Goal: Information Seeking & Learning: Learn about a topic

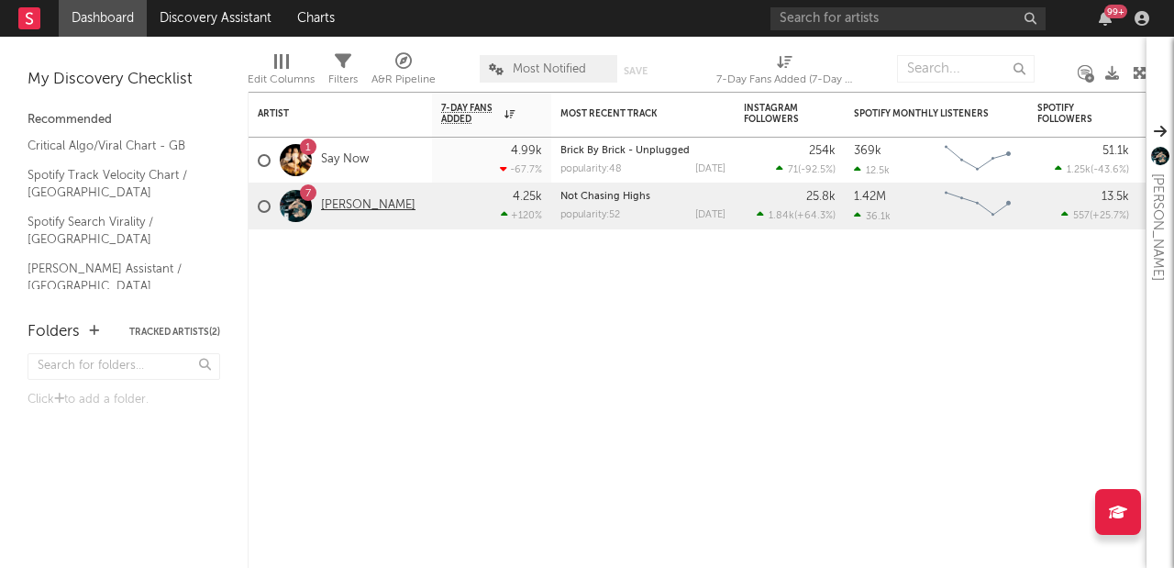
click at [340, 205] on link "[PERSON_NAME]" at bounding box center [368, 206] width 94 height 16
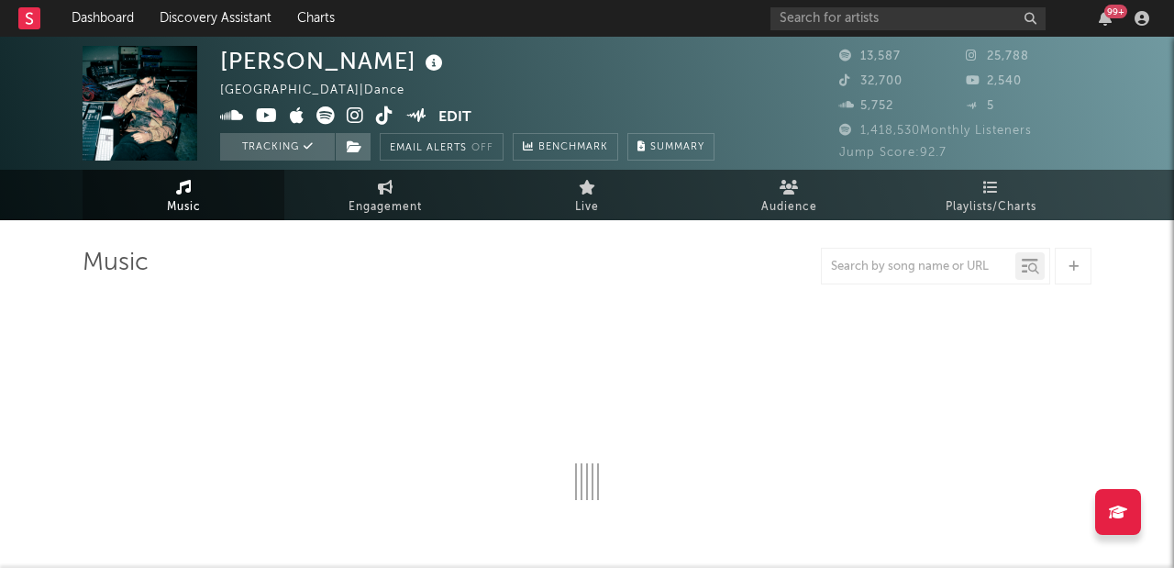
click at [340, 205] on link "Engagement" at bounding box center [385, 195] width 202 height 50
select select "1w"
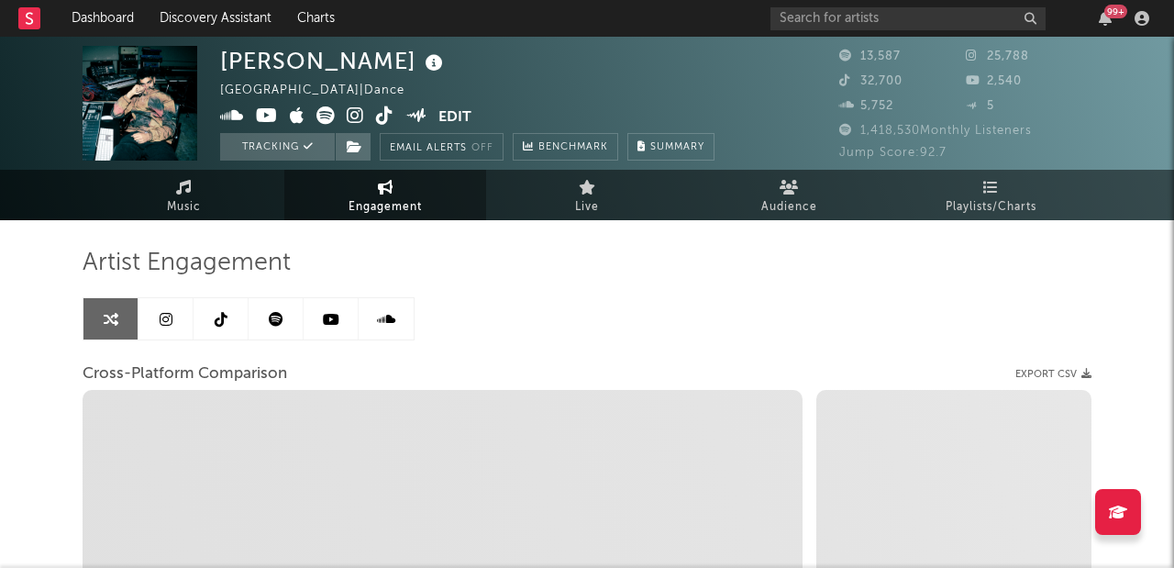
select select "1m"
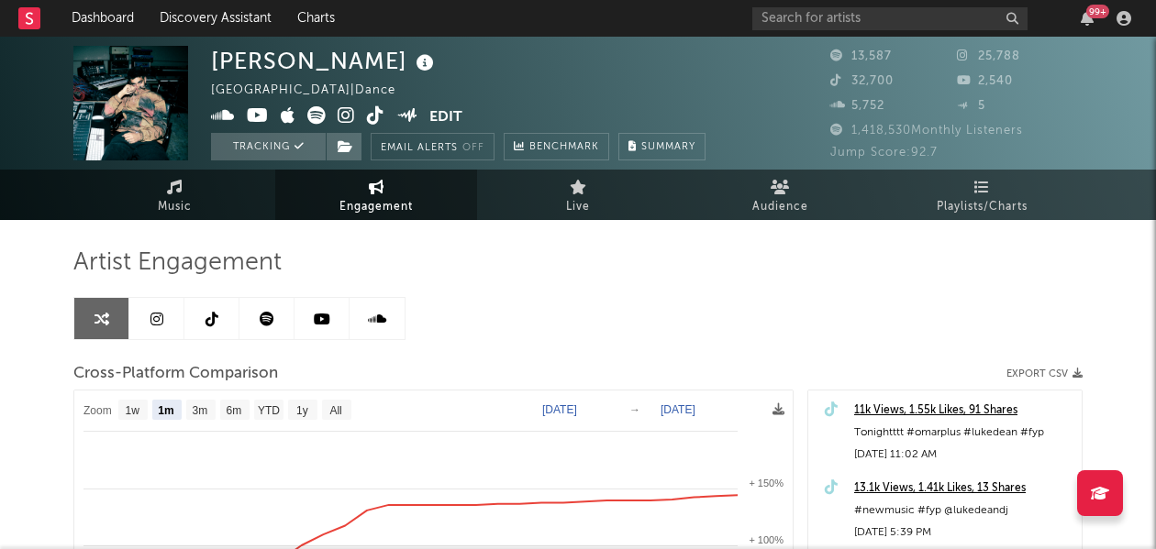
click at [165, 327] on link at bounding box center [156, 318] width 55 height 41
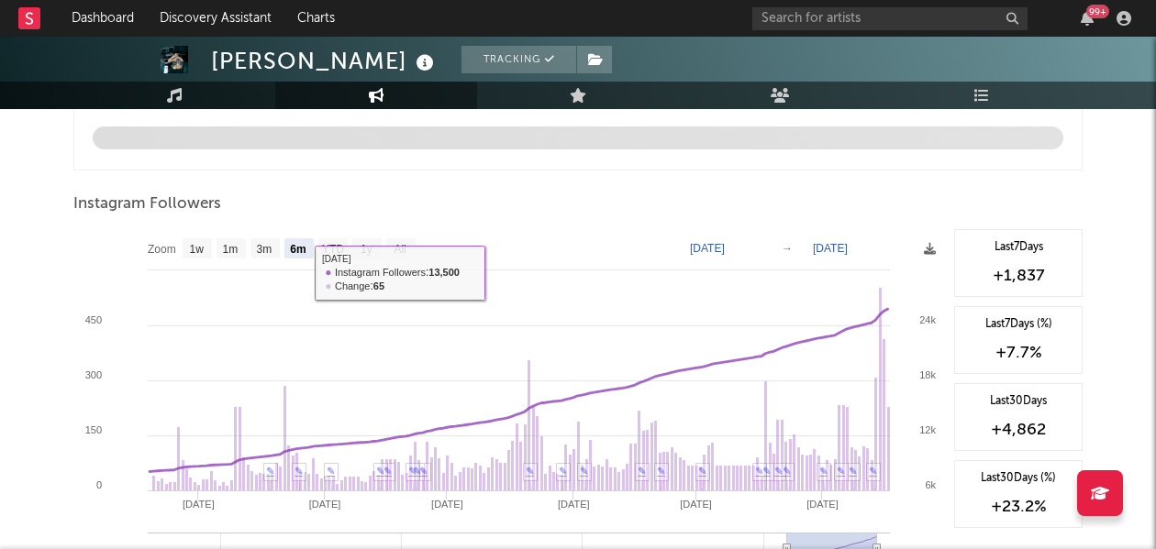
scroll to position [1966, 0]
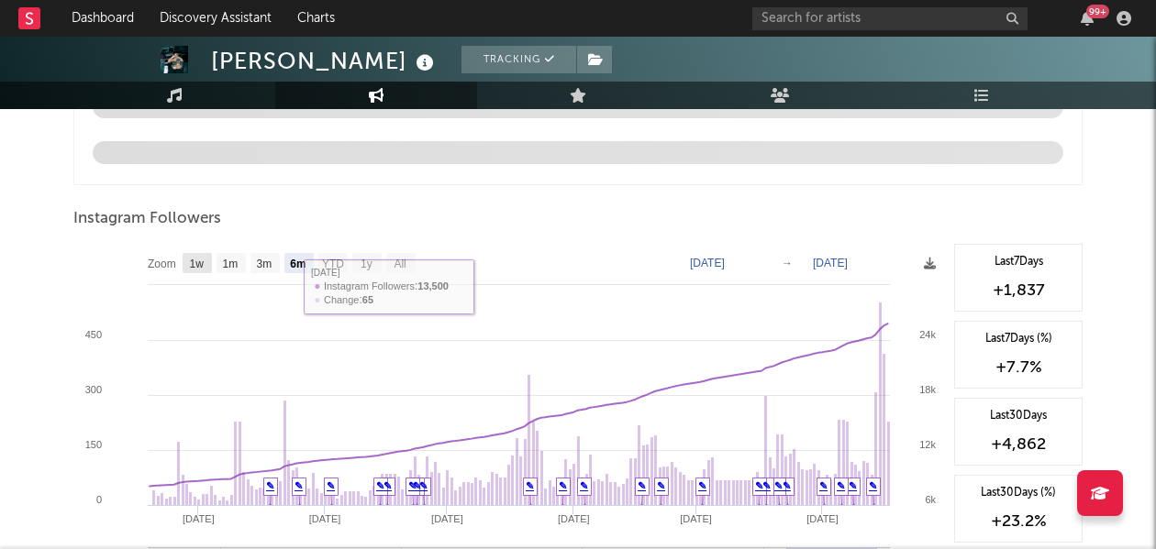
drag, startPoint x: 205, startPoint y: 271, endPoint x: 218, endPoint y: 273, distance: 14.0
click at [205, 271] on rect at bounding box center [197, 263] width 29 height 20
select select "1w"
type input "[DATE]"
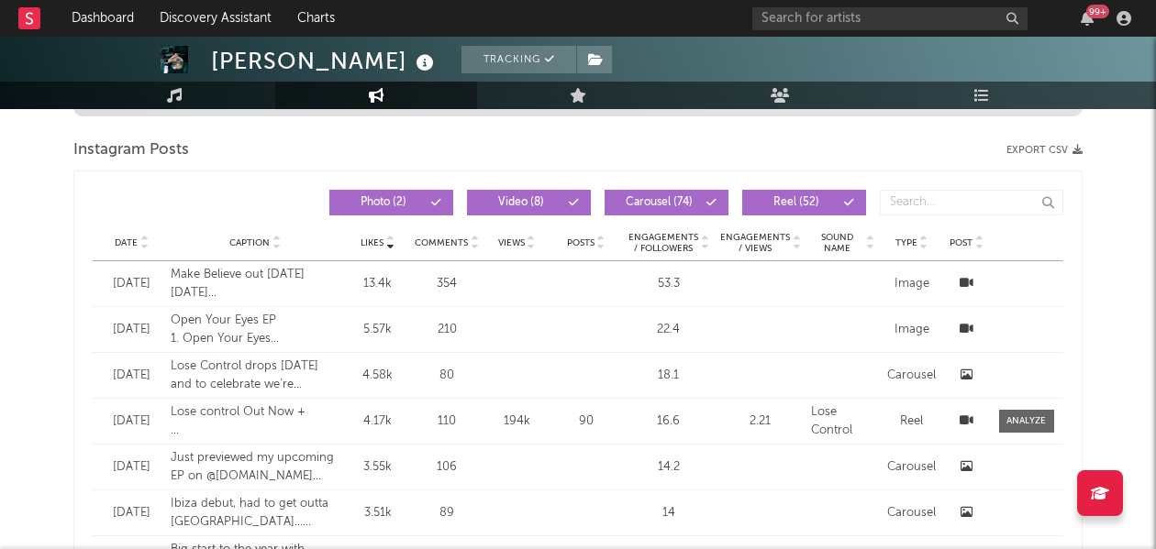
scroll to position [0, 0]
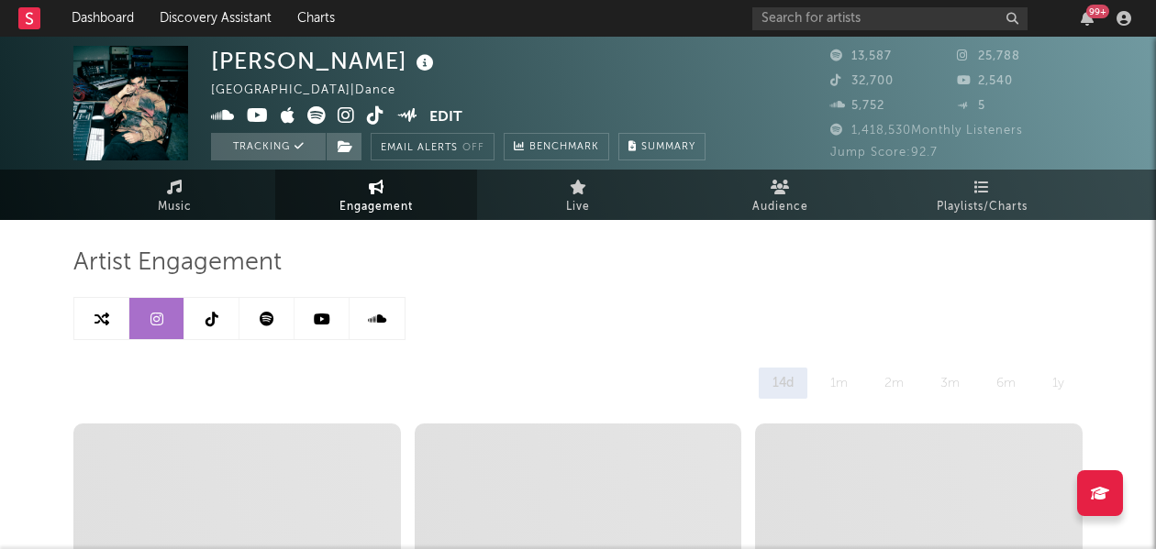
click at [220, 321] on link at bounding box center [211, 318] width 55 height 41
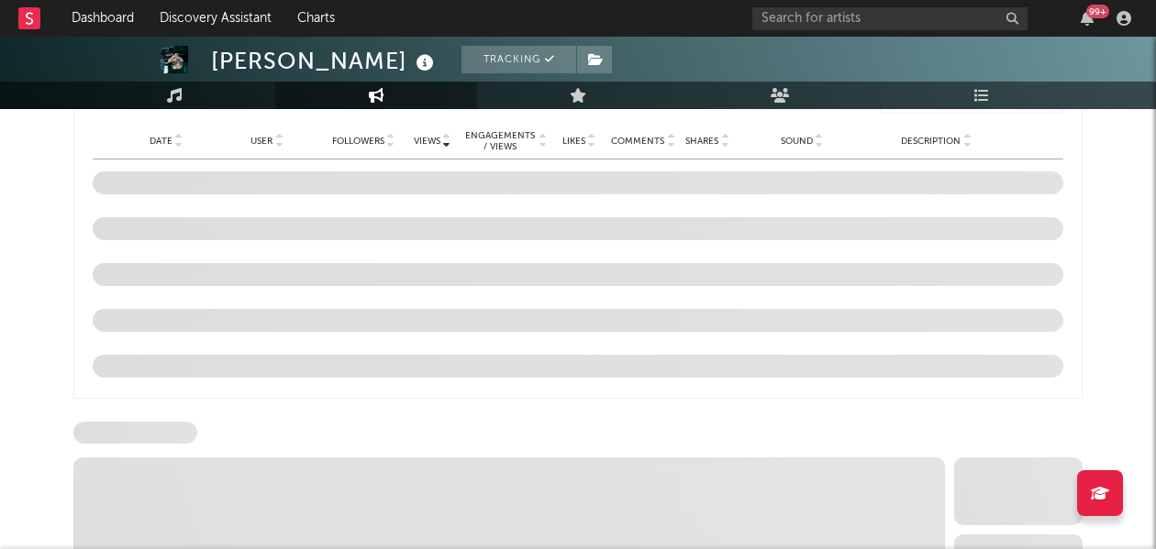
scroll to position [2226, 0]
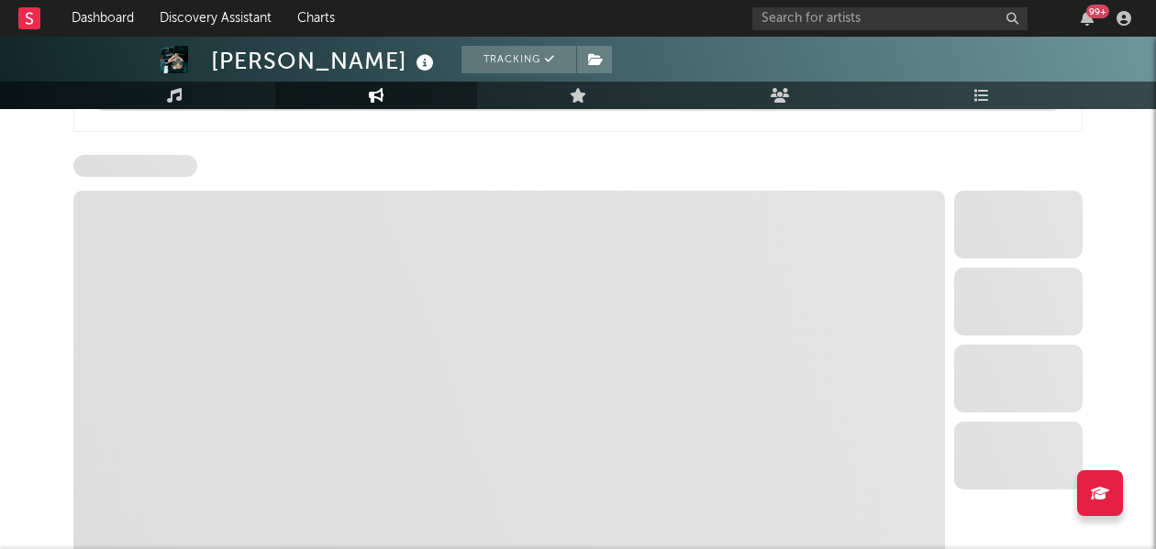
select select "6m"
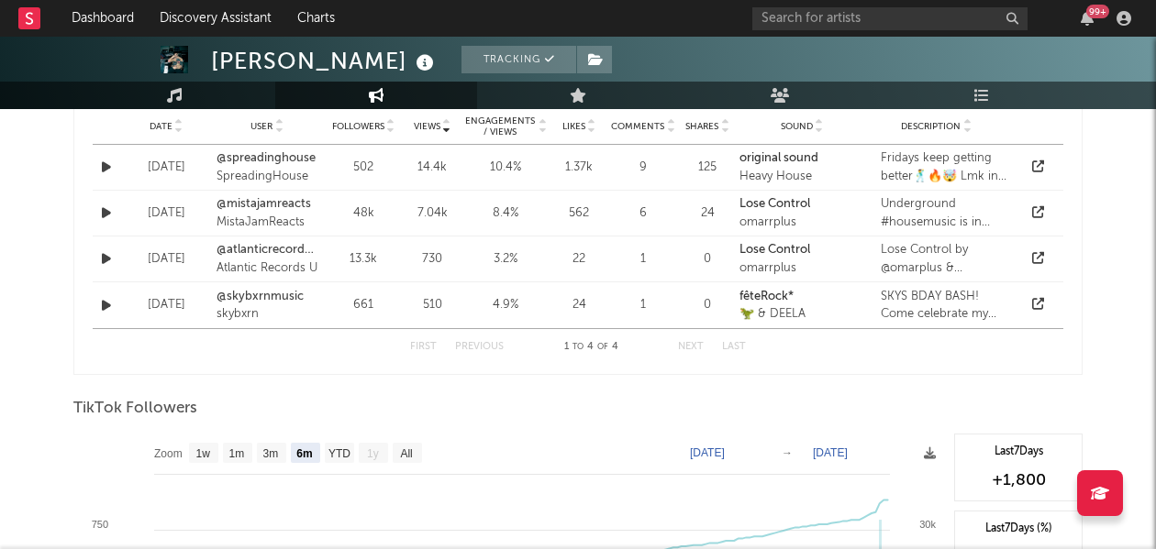
scroll to position [1561, 0]
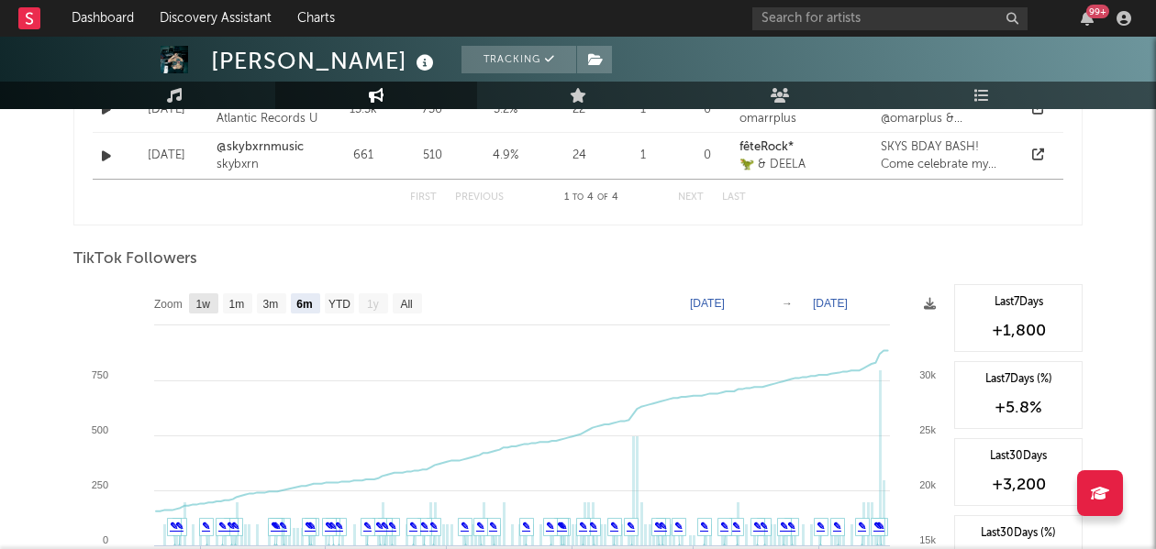
click at [196, 301] on text "1w" at bounding box center [203, 304] width 15 height 13
select select "1w"
type input "[DATE]"
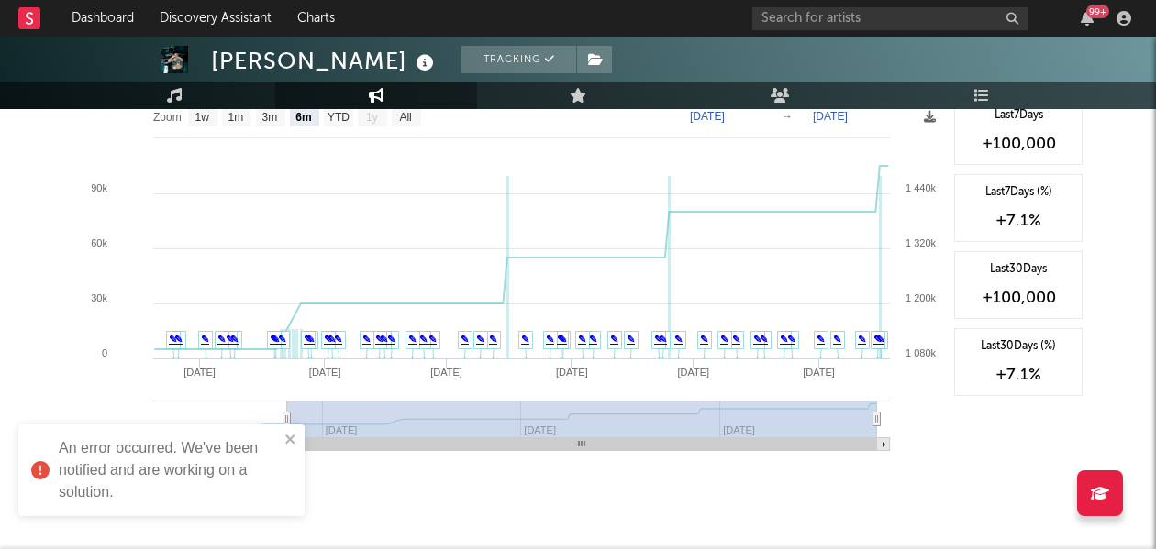
scroll to position [2150, 0]
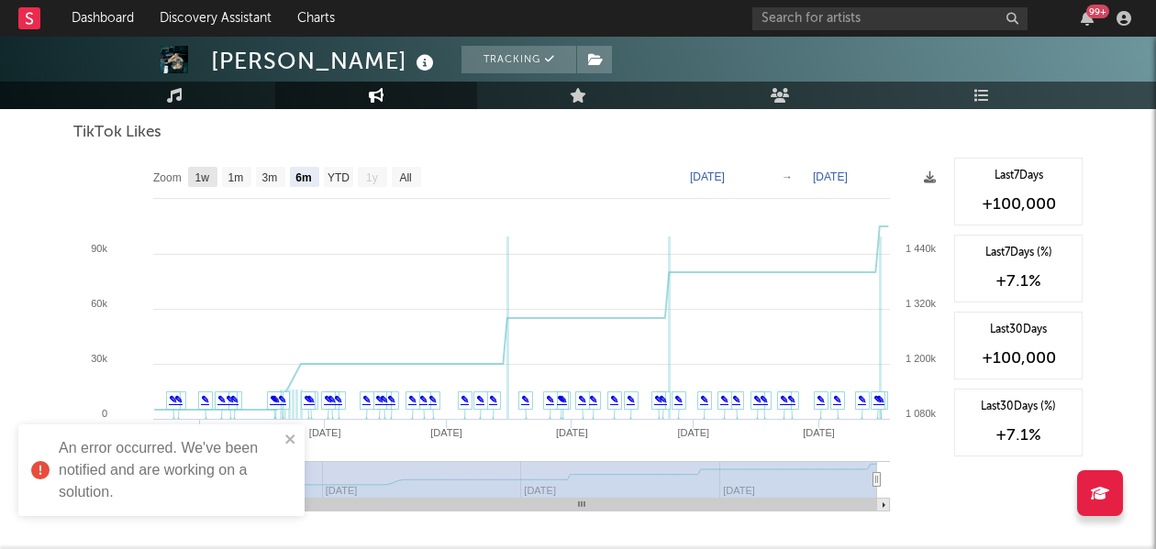
click at [202, 172] on text "1w" at bounding box center [202, 178] width 15 height 13
select select "1w"
type input "[DATE]"
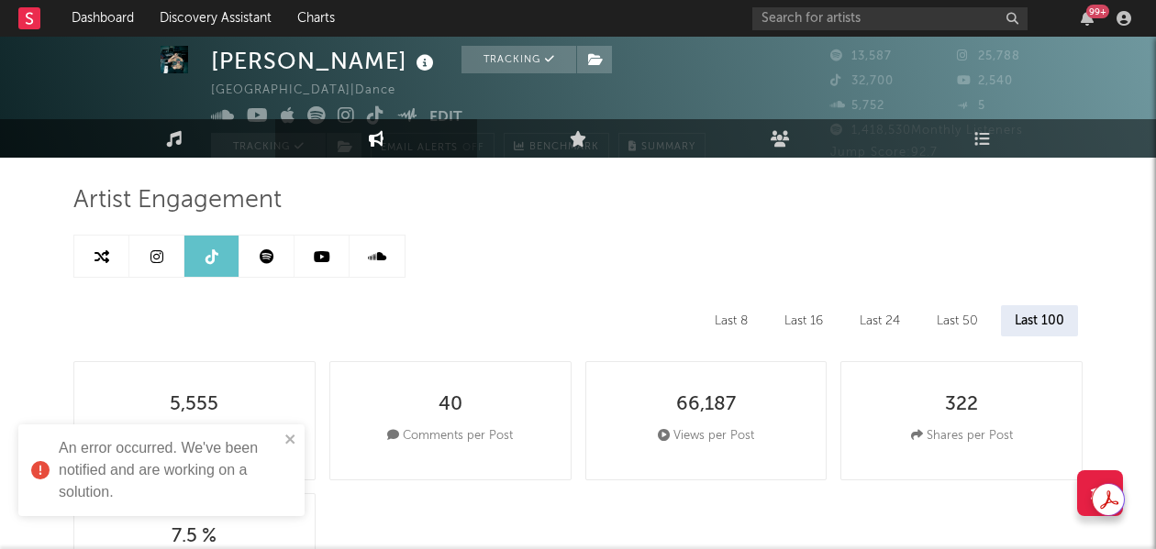
scroll to position [0, 0]
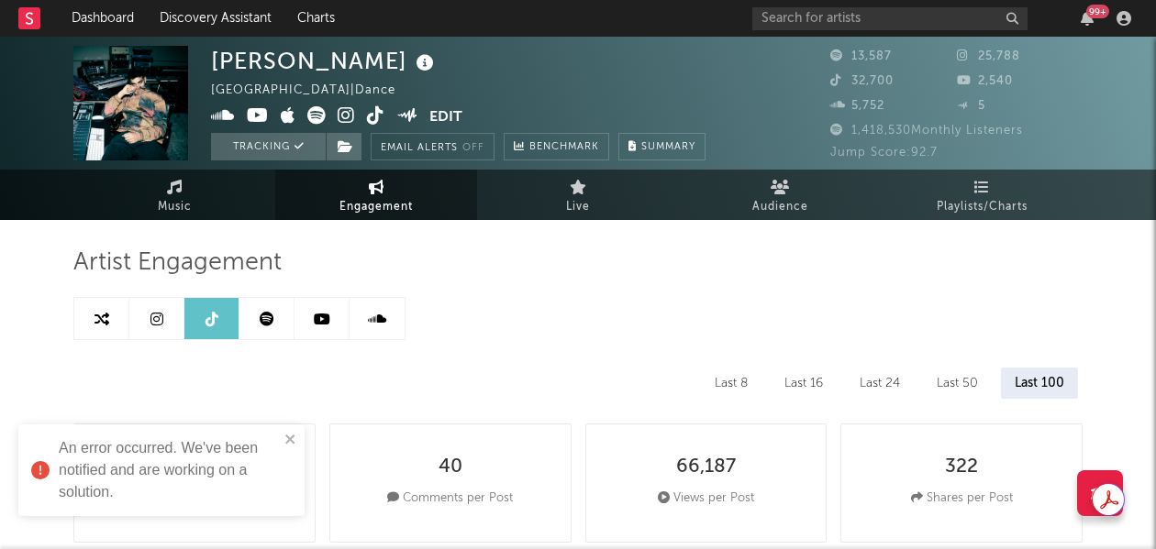
click at [319, 316] on icon at bounding box center [322, 319] width 17 height 15
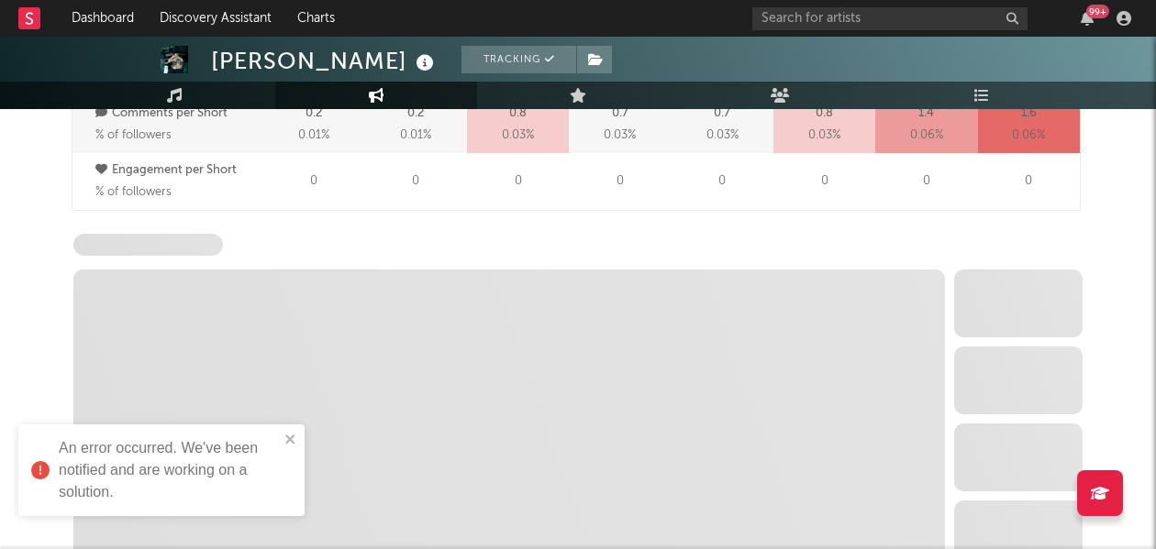
select select "6m"
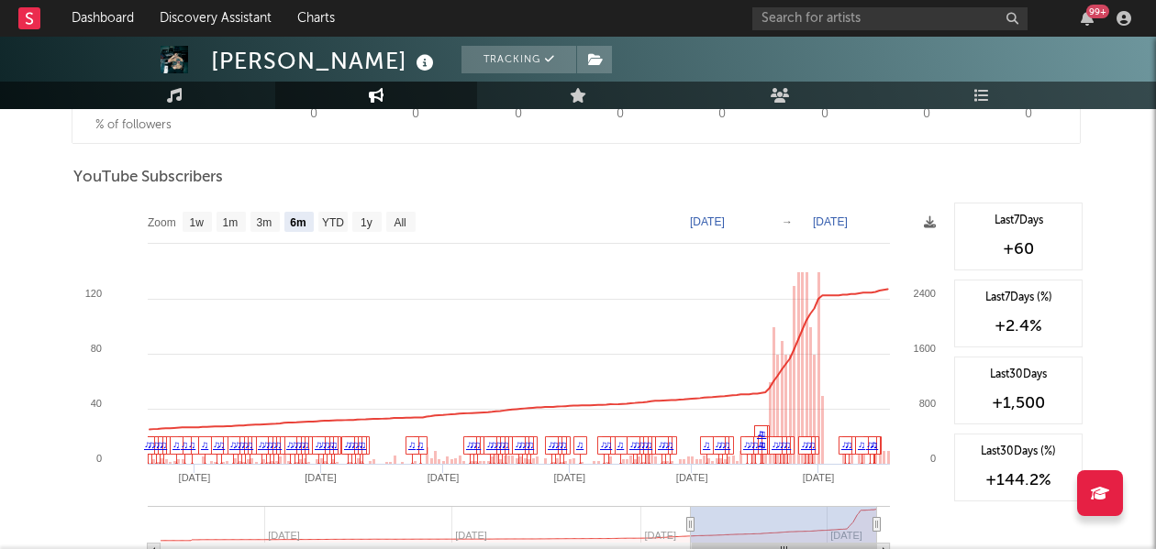
scroll to position [1469, 0]
click at [190, 216] on text "1w" at bounding box center [197, 222] width 15 height 13
select select "1w"
type input "[DATE]"
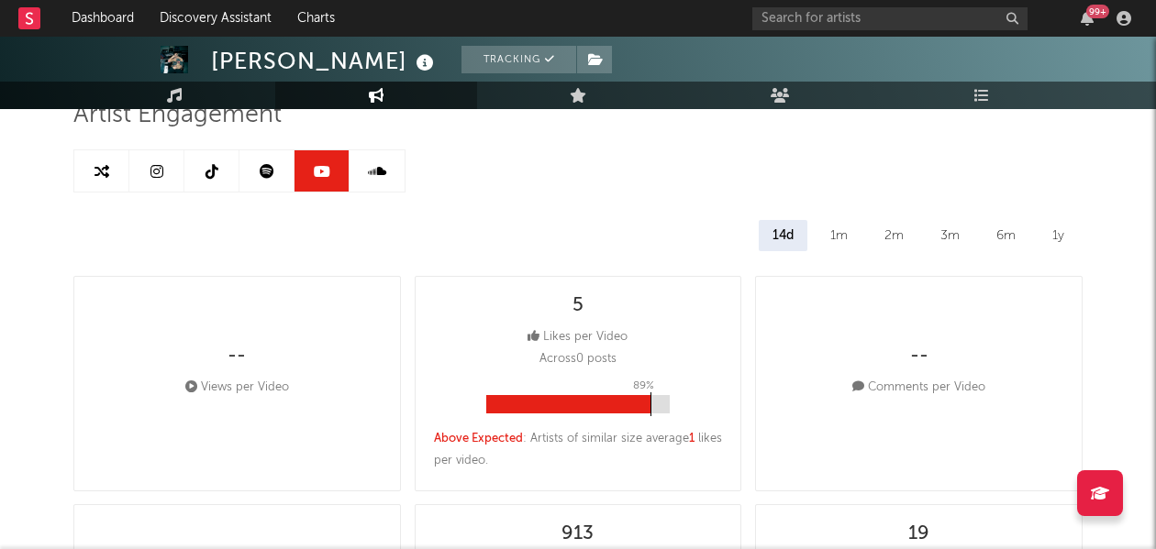
scroll to position [0, 0]
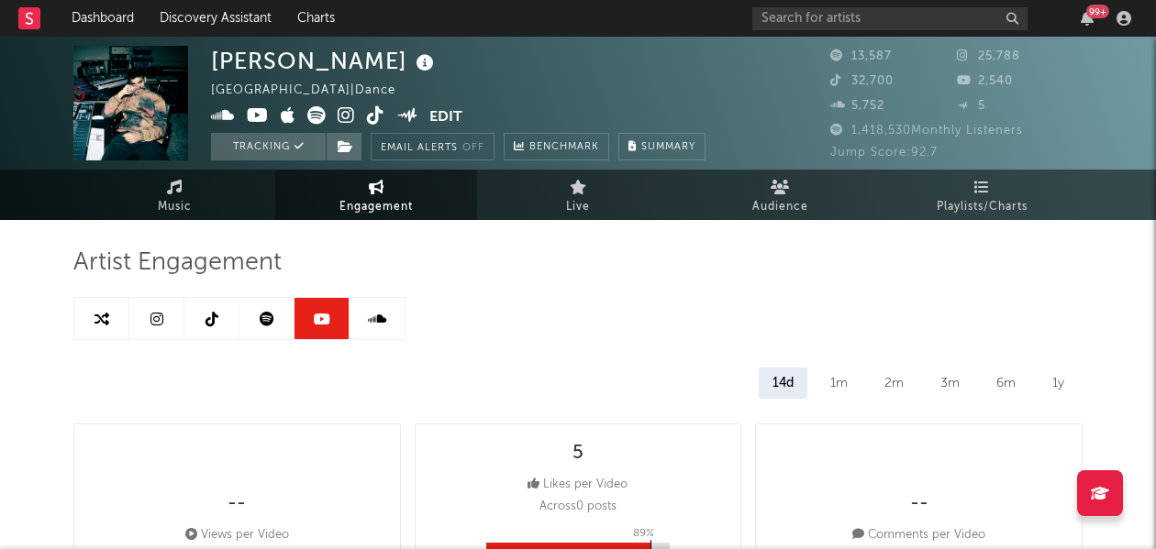
click at [267, 331] on link at bounding box center [266, 318] width 55 height 41
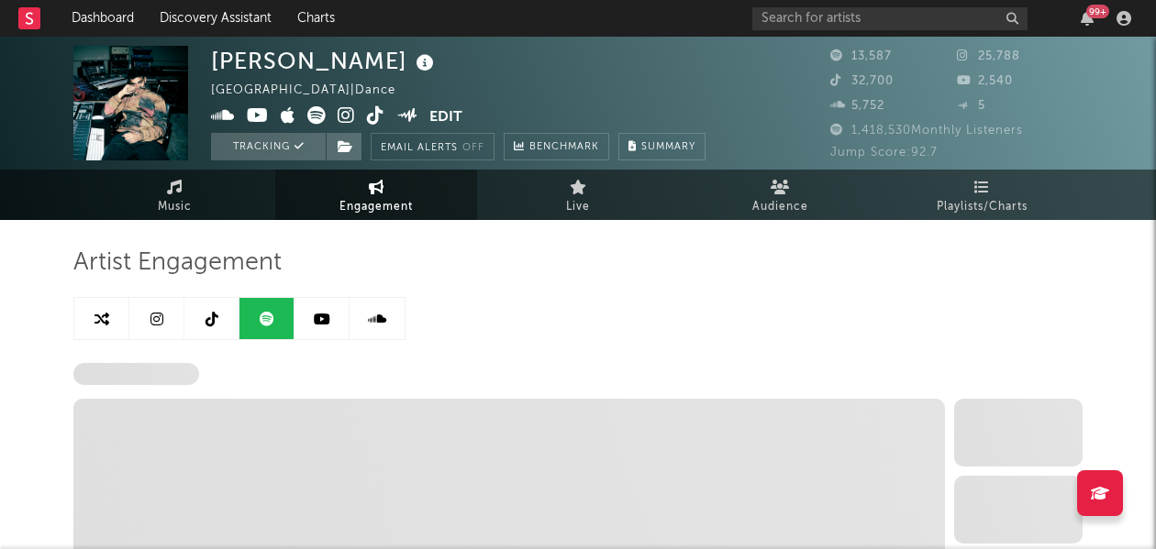
select select "6m"
select select "1w"
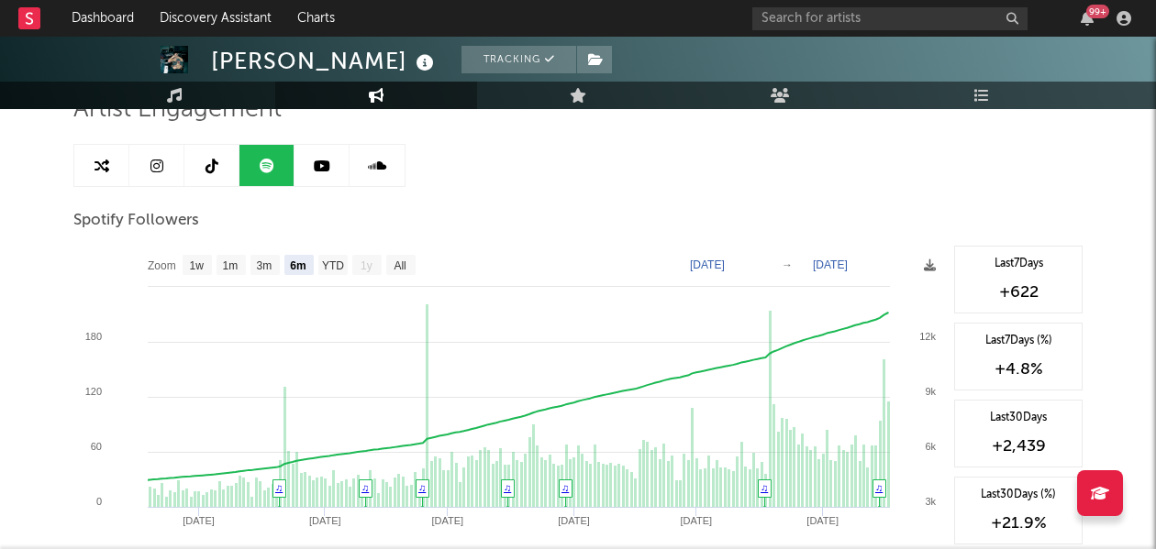
scroll to position [168, 0]
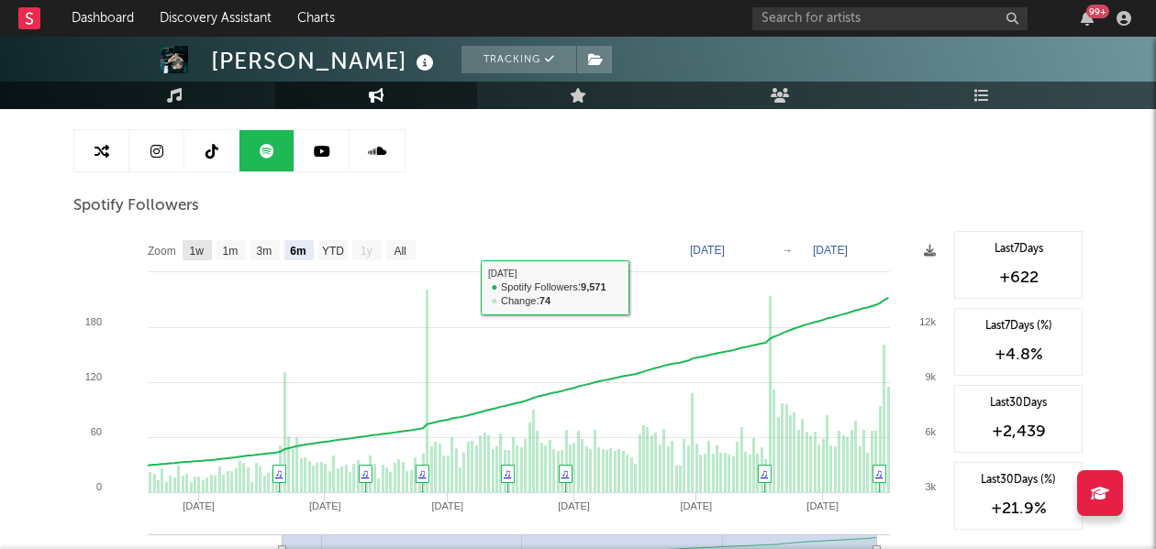
click at [199, 254] on text "1w" at bounding box center [197, 251] width 15 height 13
select select "1w"
type input "[DATE]"
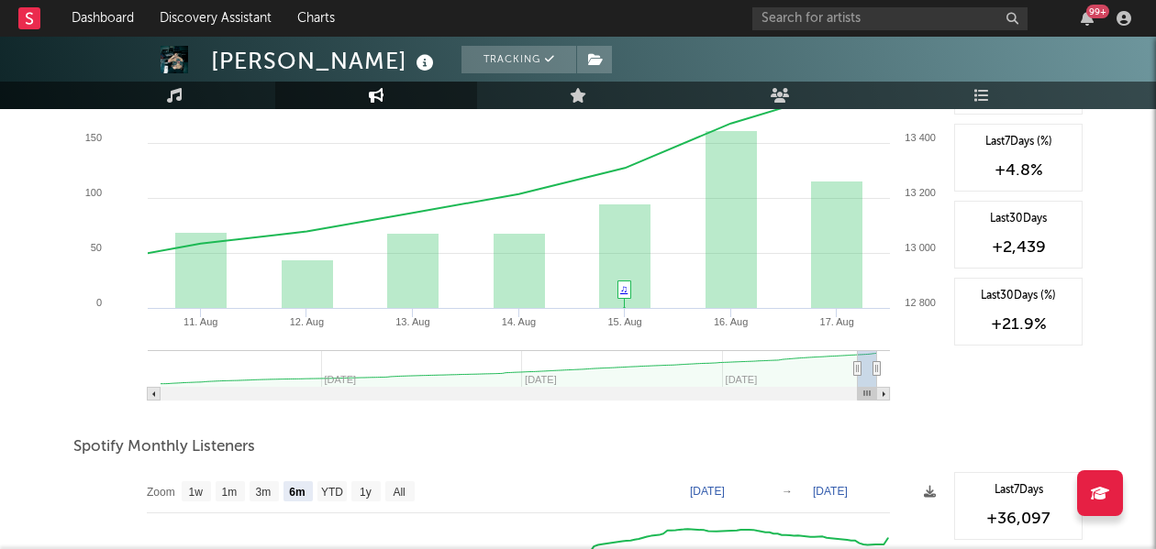
scroll to position [617, 0]
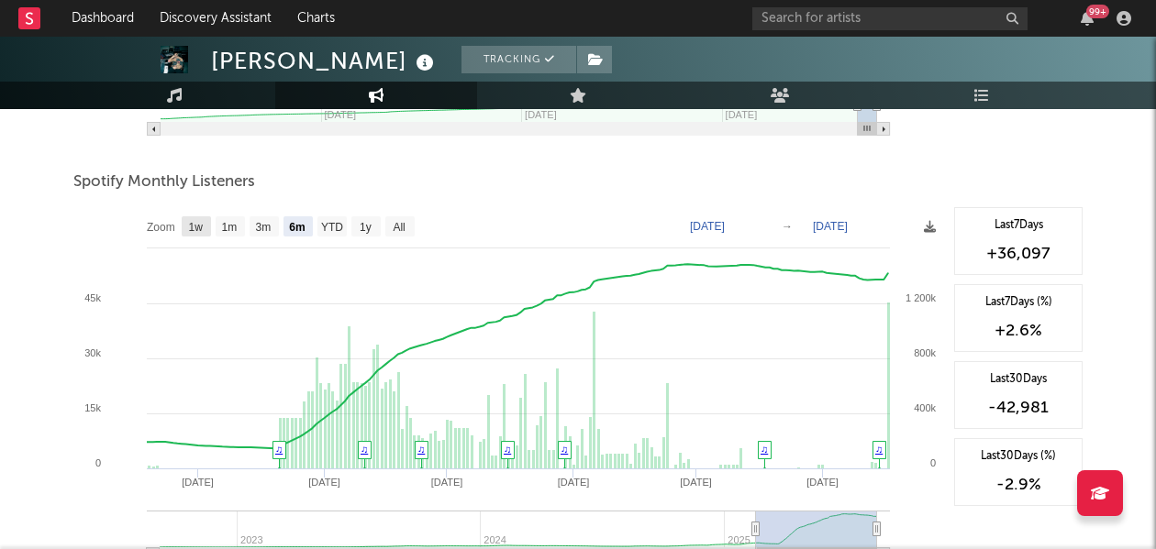
drag, startPoint x: 192, startPoint y: 232, endPoint x: 217, endPoint y: 232, distance: 25.7
click at [192, 232] on text "1w" at bounding box center [196, 227] width 15 height 13
select select "1w"
type input "[DATE]"
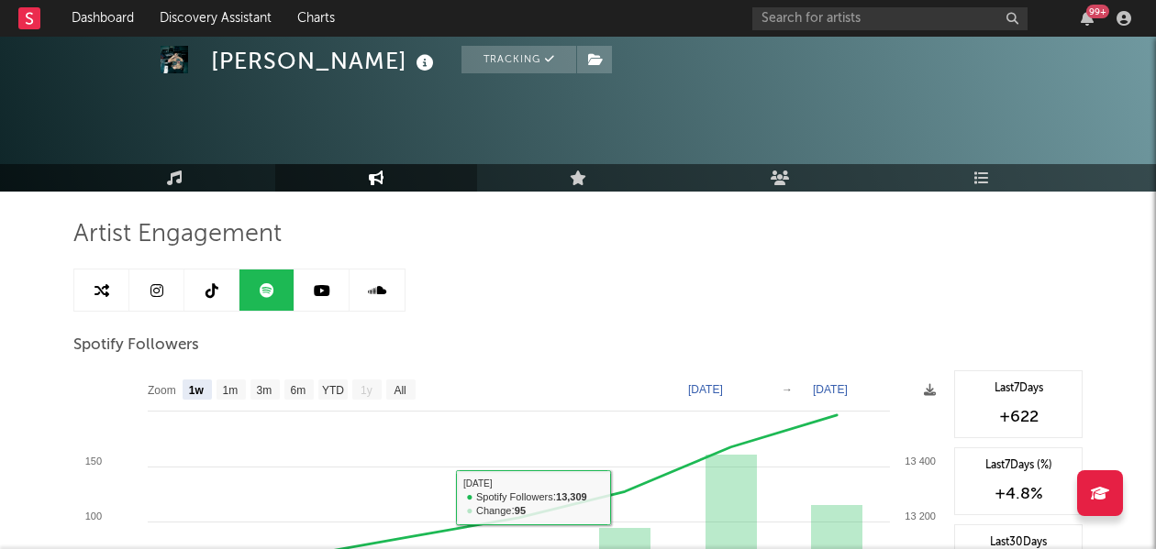
scroll to position [0, 0]
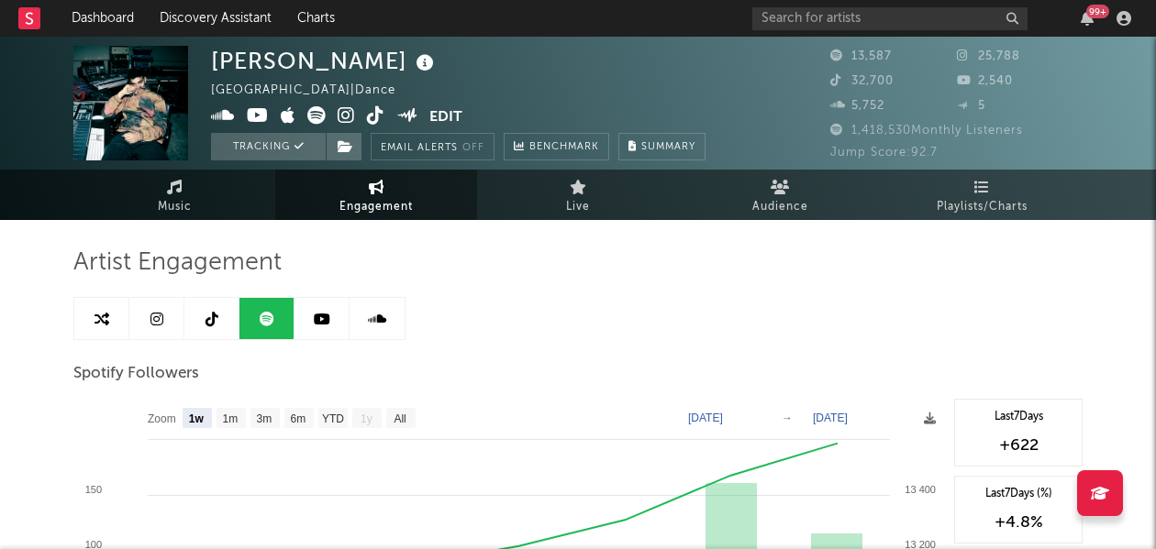
click at [395, 320] on link at bounding box center [376, 318] width 55 height 41
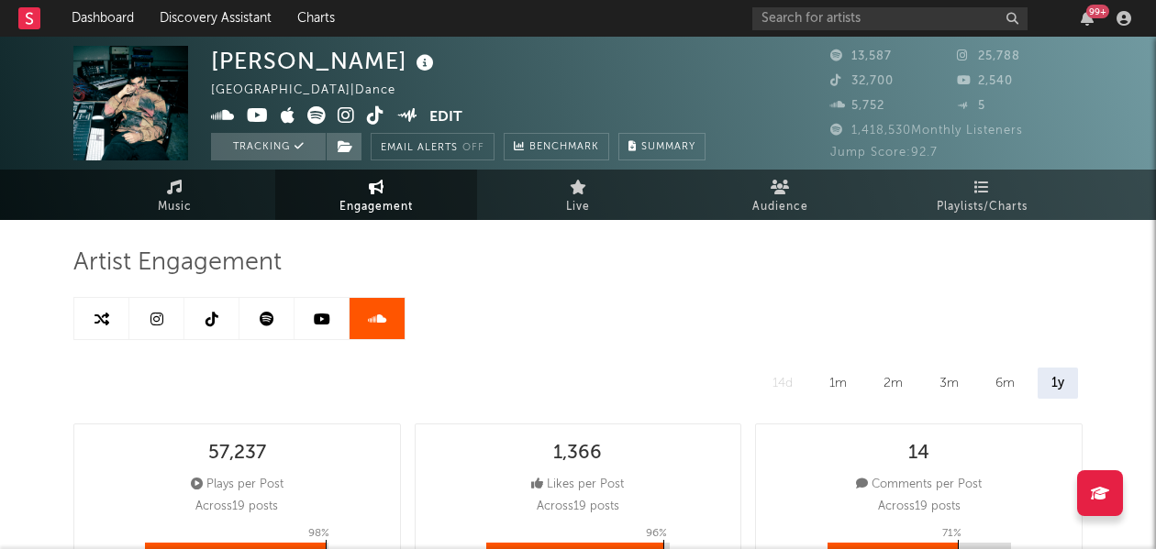
select select "6m"
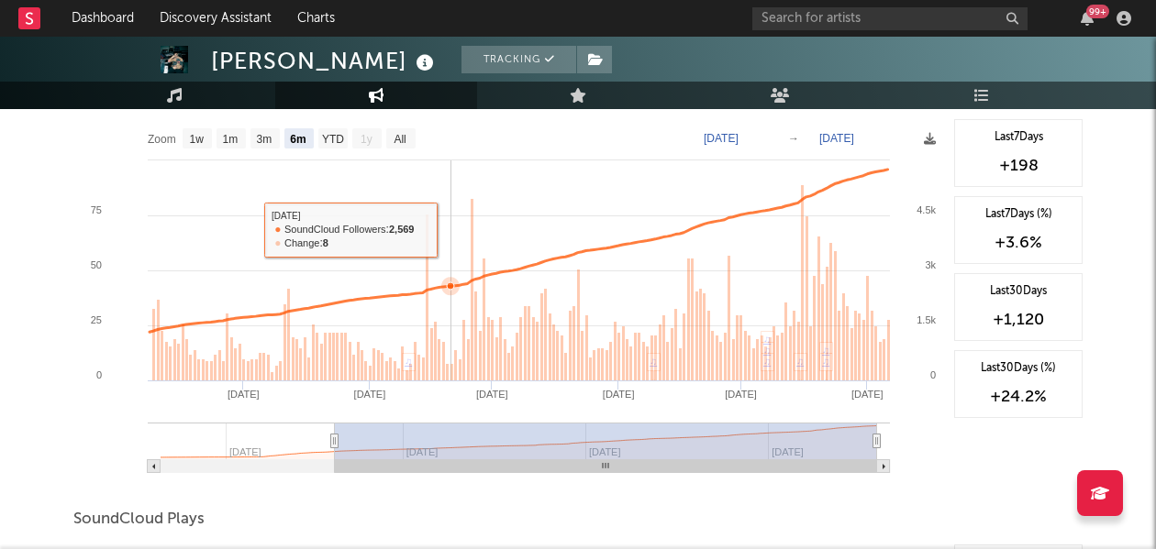
scroll to position [1145, 0]
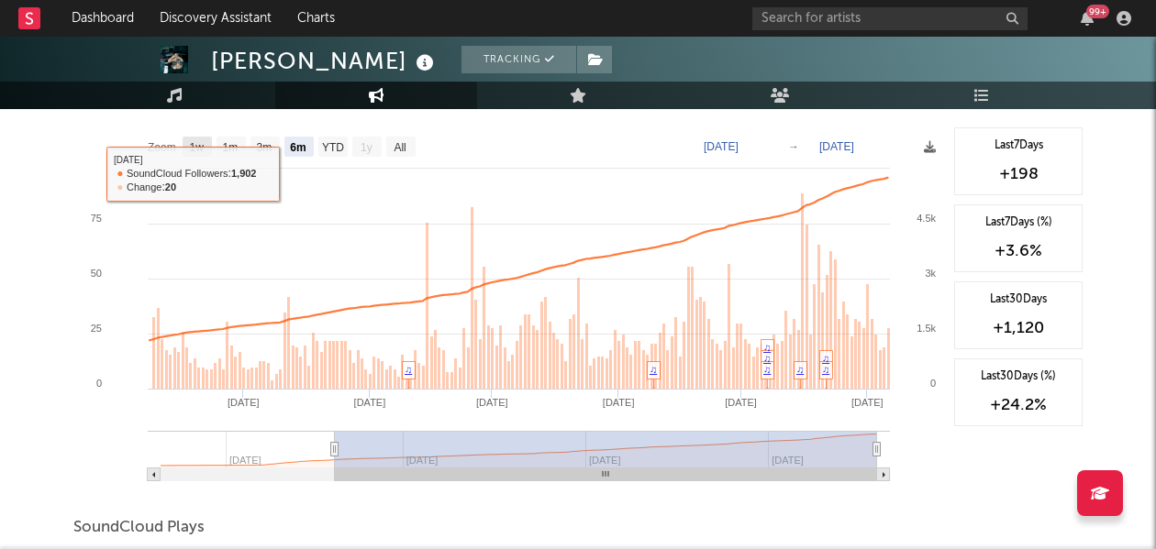
click at [196, 150] on text "1w" at bounding box center [197, 147] width 15 height 13
select select "1w"
type input "[DATE]"
